Goal: Task Accomplishment & Management: Manage account settings

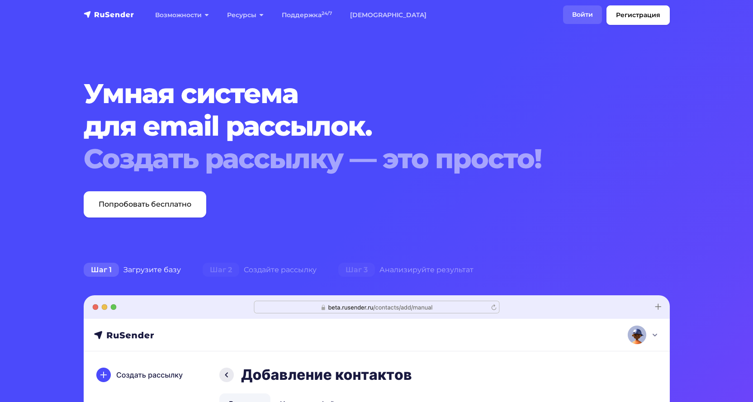
click at [583, 12] on link "Войти" at bounding box center [582, 14] width 39 height 19
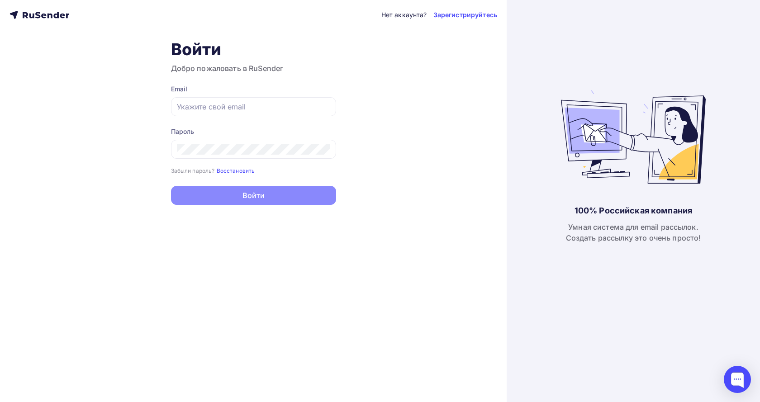
type input "[EMAIL_ADDRESS][DOMAIN_NAME]"
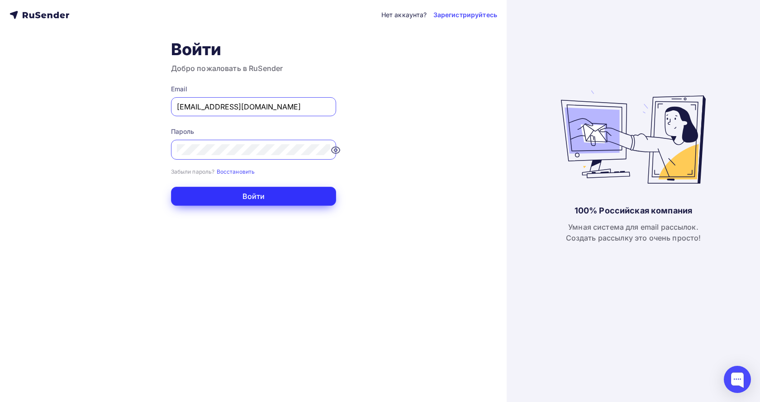
click at [278, 197] on button "Войти" at bounding box center [253, 196] width 165 height 19
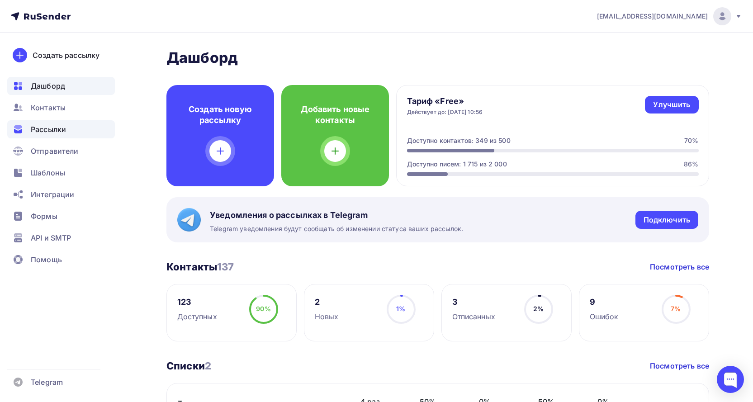
click at [55, 128] on span "Рассылки" at bounding box center [48, 129] width 35 height 11
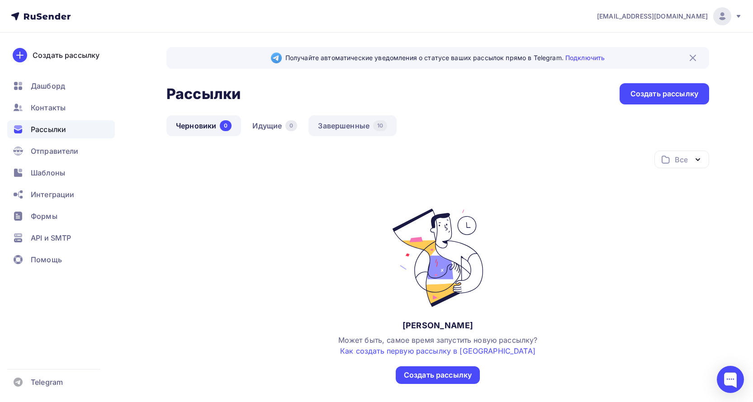
click at [346, 125] on link "Завершенные 10" at bounding box center [352, 125] width 88 height 21
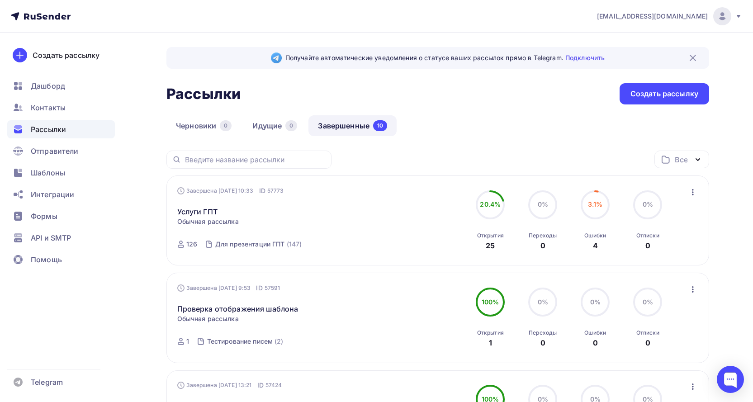
click at [354, 91] on div "Рассылки Рассылки Создать рассылку" at bounding box center [437, 93] width 543 height 21
click at [360, 91] on div "Рассылки Рассылки Создать рассылку" at bounding box center [437, 93] width 543 height 21
click at [311, 95] on div "Рассылки Рассылки Создать рассылку" at bounding box center [437, 93] width 543 height 21
